Goal: Navigation & Orientation: Find specific page/section

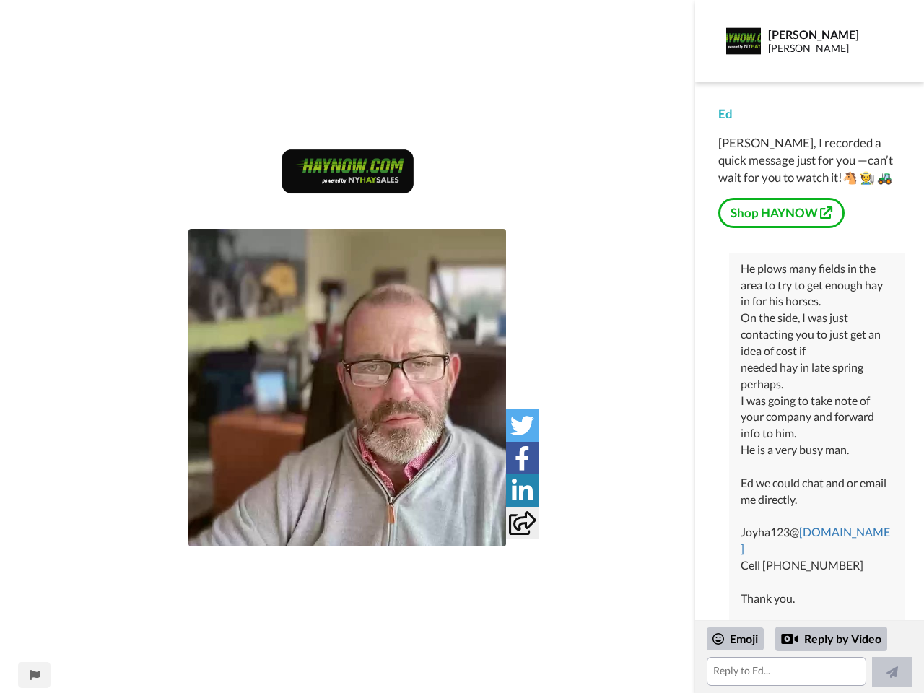
click at [347, 388] on img at bounding box center [347, 388] width 318 height 318
click at [522, 425] on icon at bounding box center [522, 426] width 24 height 24
click at [522, 458] on icon at bounding box center [522, 458] width 15 height 24
click at [522, 490] on icon at bounding box center [522, 491] width 21 height 24
click at [522, 523] on icon at bounding box center [522, 523] width 27 height 24
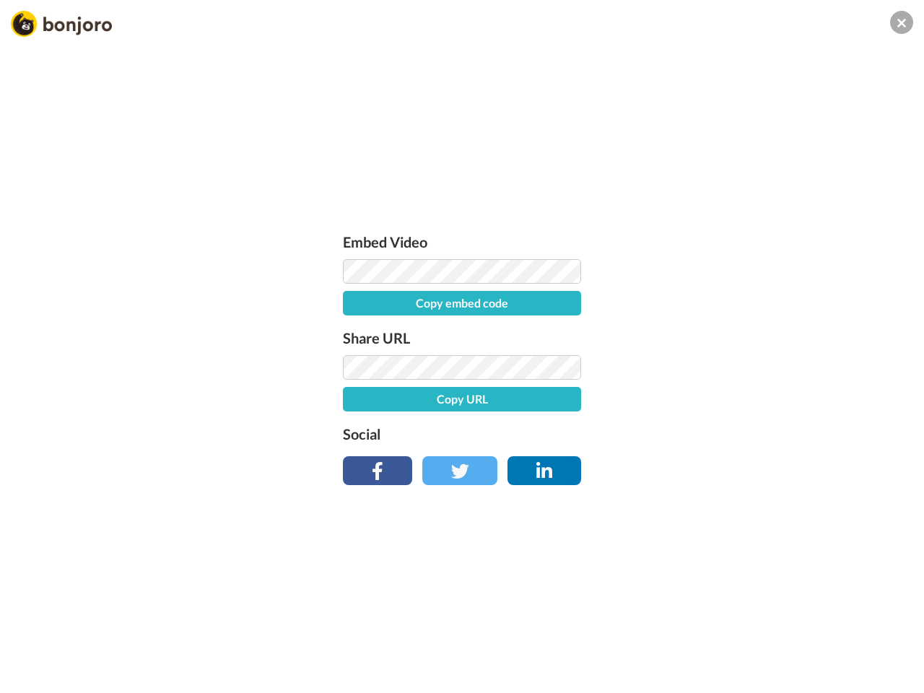
click at [34, 675] on div "Embed Video Copy embed code Share URL Copy URL Social" at bounding box center [462, 424] width 924 height 693
click at [809, 657] on div "Embed Video Copy embed code Share URL Copy URL Social" at bounding box center [462, 424] width 924 height 693
click at [736, 639] on div "Embed Video Copy embed code Share URL Copy URL Social" at bounding box center [462, 424] width 924 height 693
click at [832, 639] on div "Embed Video Copy embed code Share URL Copy URL Social" at bounding box center [462, 424] width 924 height 693
click at [892, 672] on div "Embed Video Copy embed code Share URL Copy URL Social" at bounding box center [462, 424] width 924 height 693
